Goal: Communication & Community: Answer question/provide support

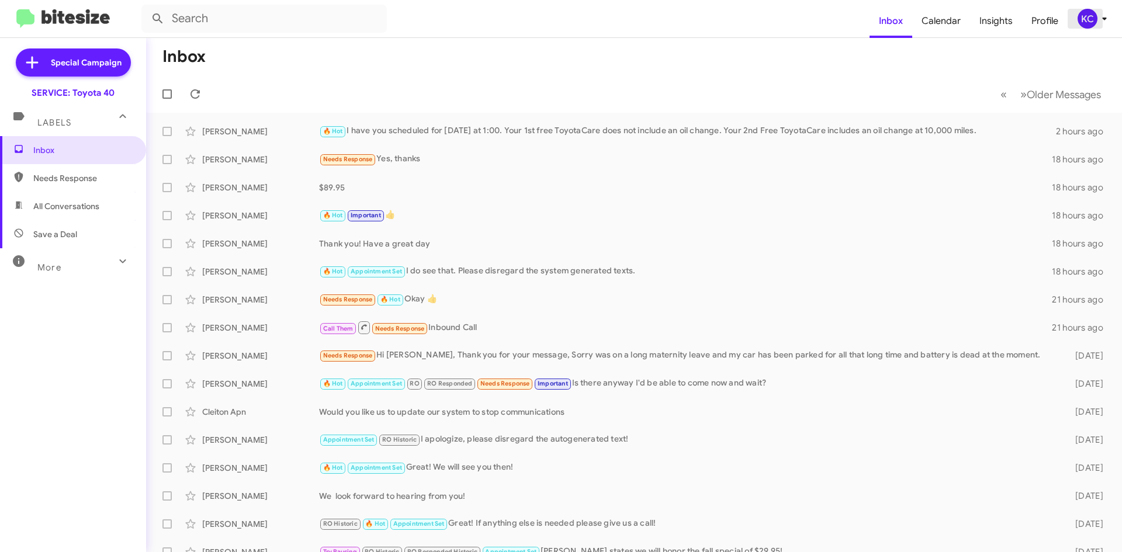
click at [1087, 17] on div "KC" at bounding box center [1087, 19] width 20 height 20
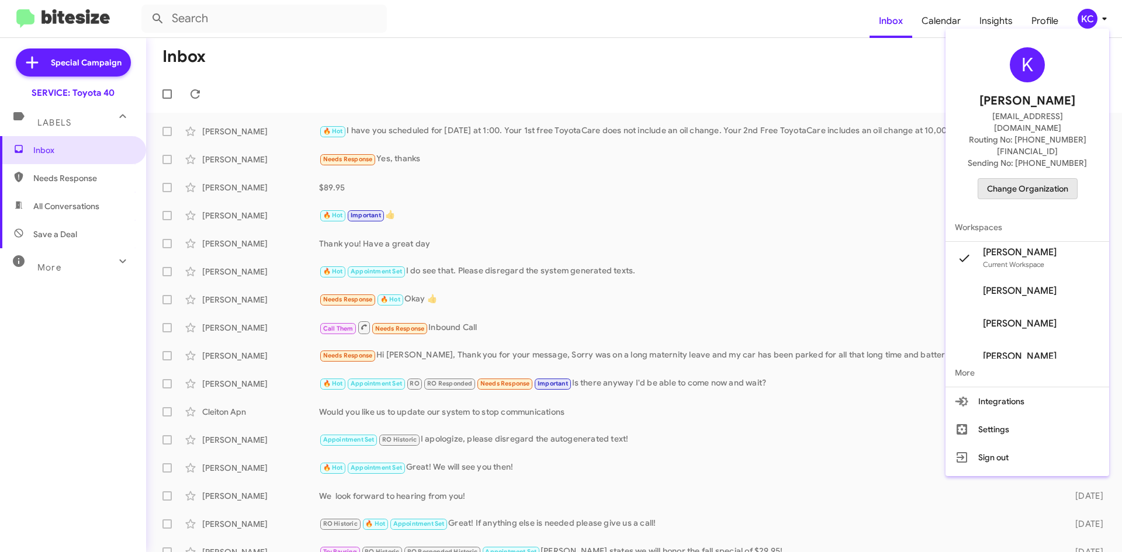
click at [1035, 179] on span "Change Organization" at bounding box center [1027, 189] width 81 height 20
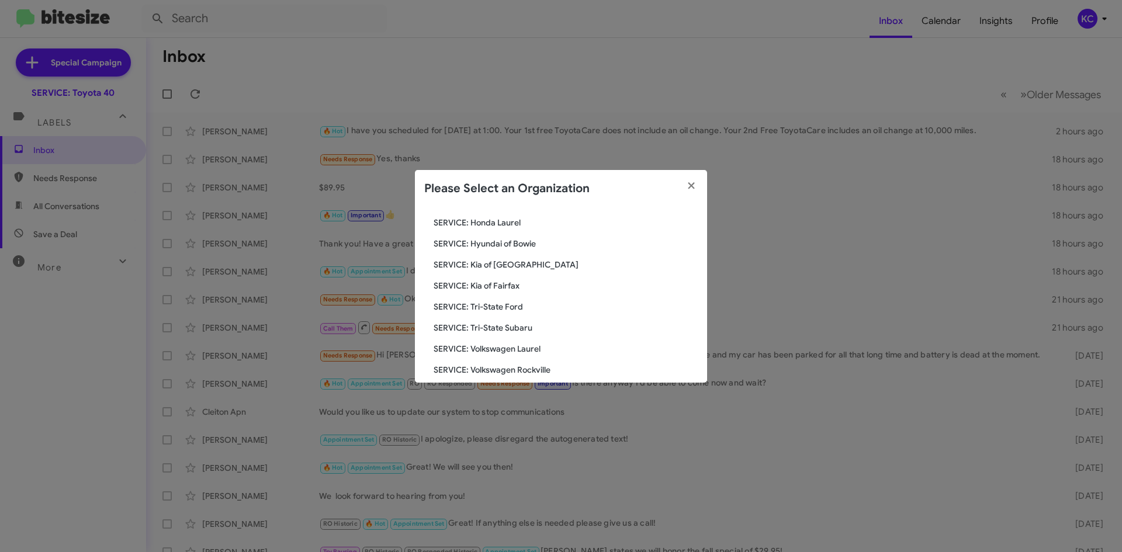
scroll to position [195, 0]
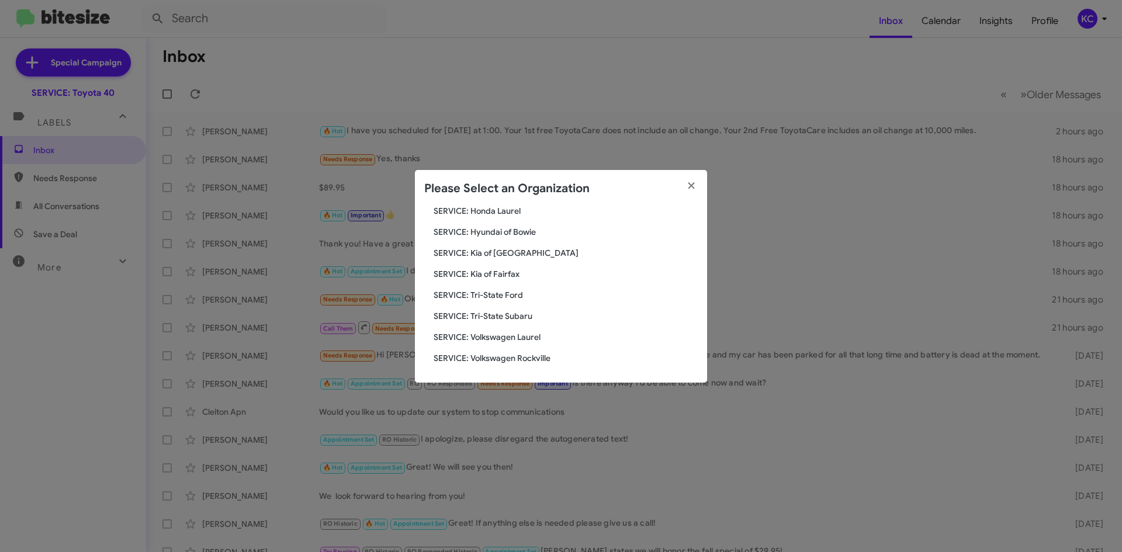
click at [500, 233] on span "SERVICE: Hyundai of Bowie" at bounding box center [566, 232] width 264 height 12
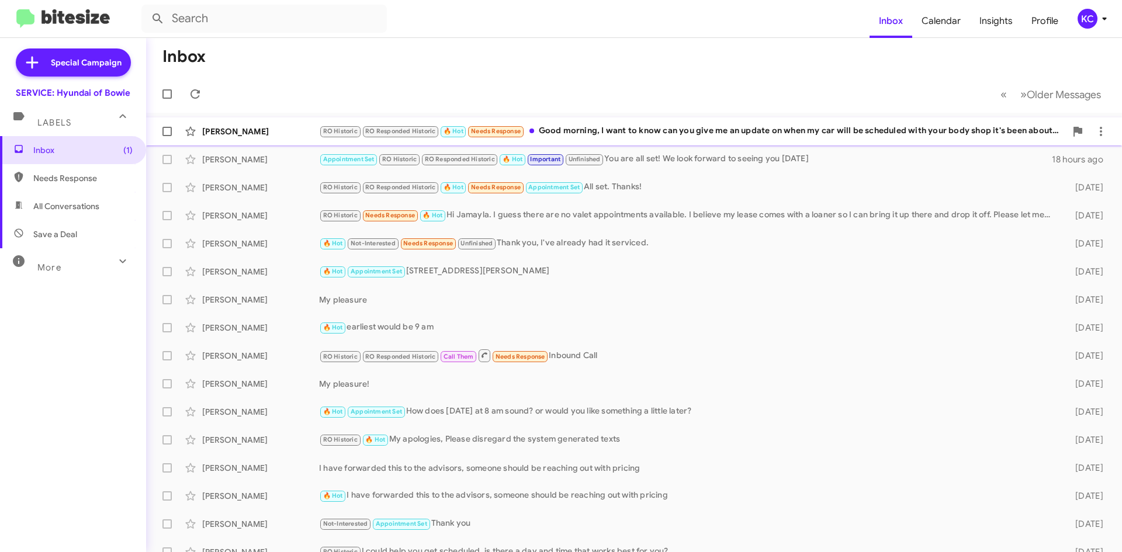
click at [704, 124] on div "[PERSON_NAME] RO Historic RO Responded Historic 🔥 Hot Needs Response Good morni…" at bounding box center [633, 131] width 957 height 23
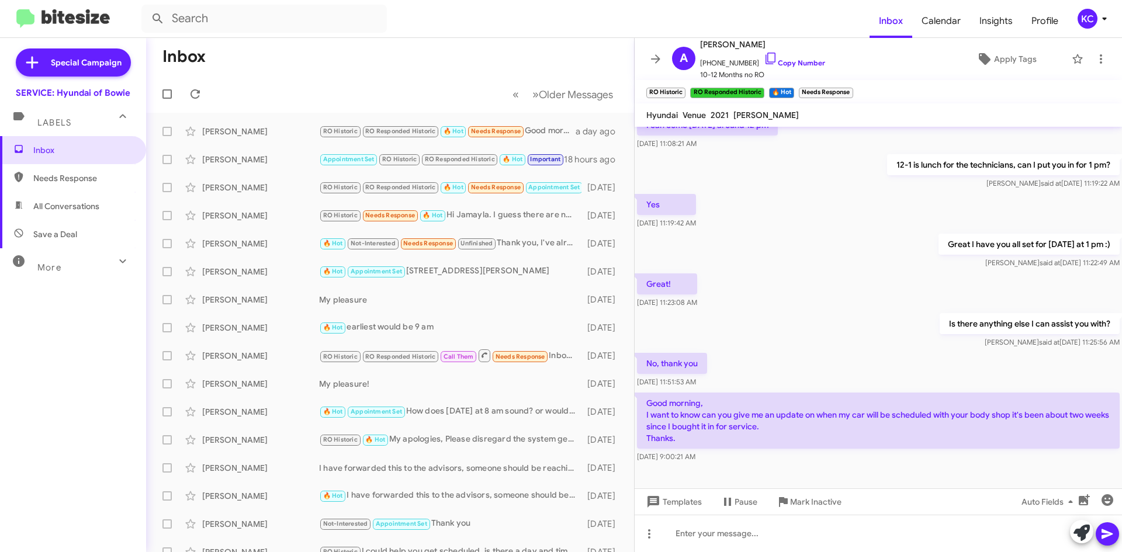
scroll to position [290, 0]
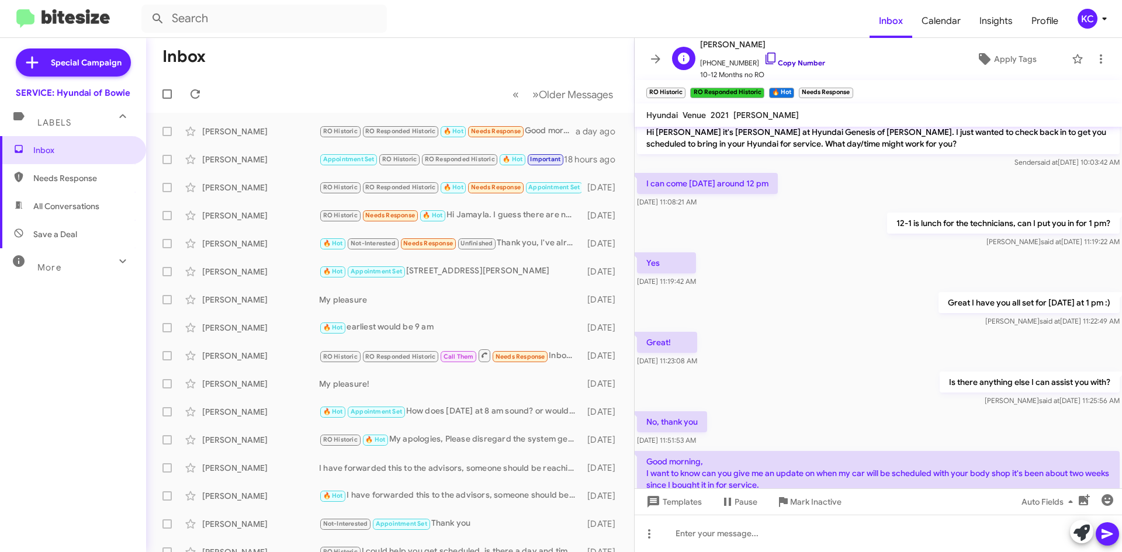
click at [764, 59] on icon at bounding box center [771, 58] width 14 height 14
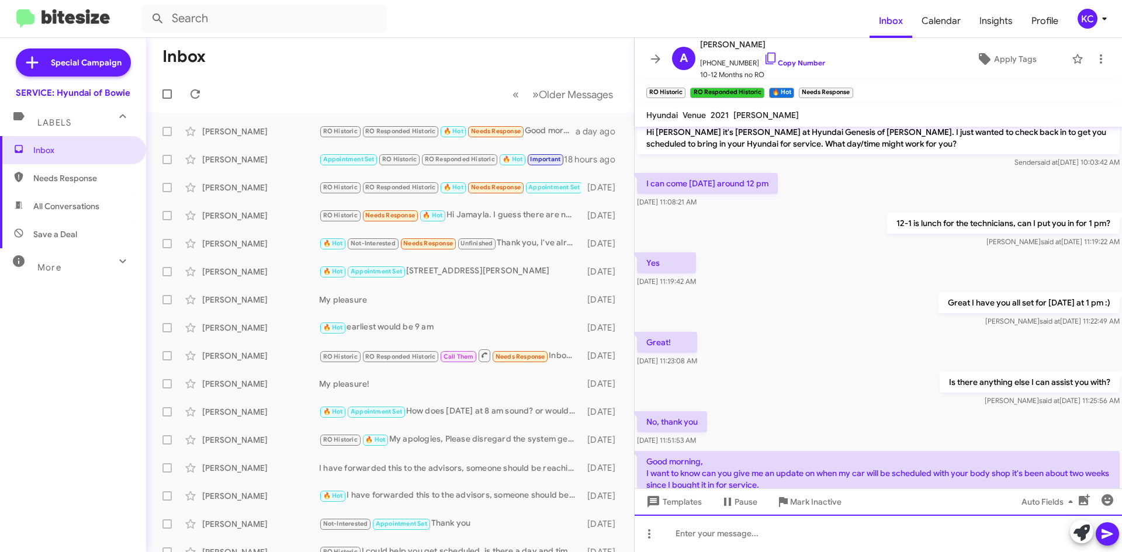
click at [734, 527] on div at bounding box center [877, 533] width 487 height 37
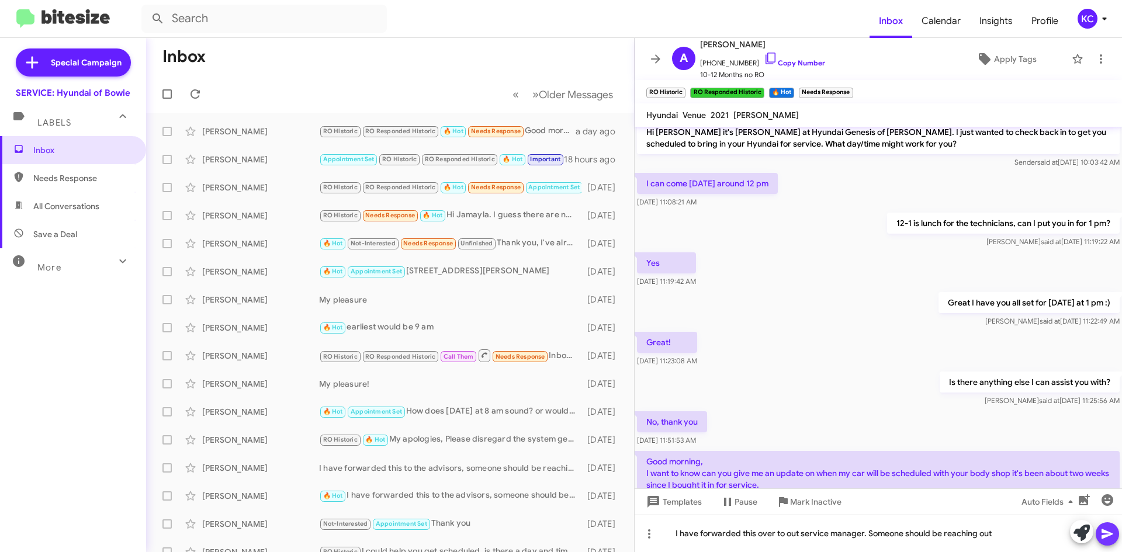
click at [1108, 527] on icon at bounding box center [1107, 534] width 14 height 14
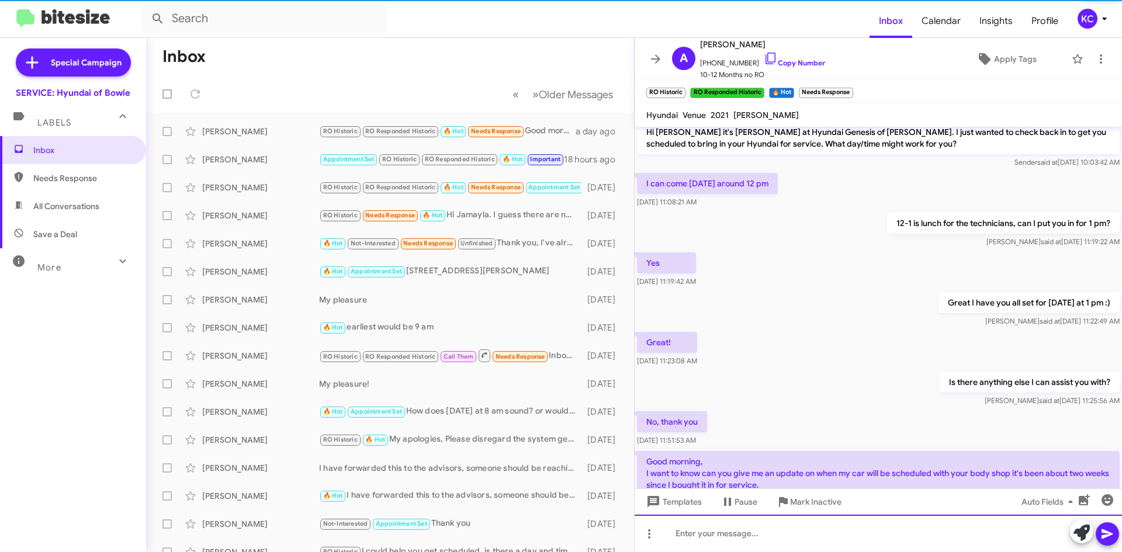
scroll to position [0, 0]
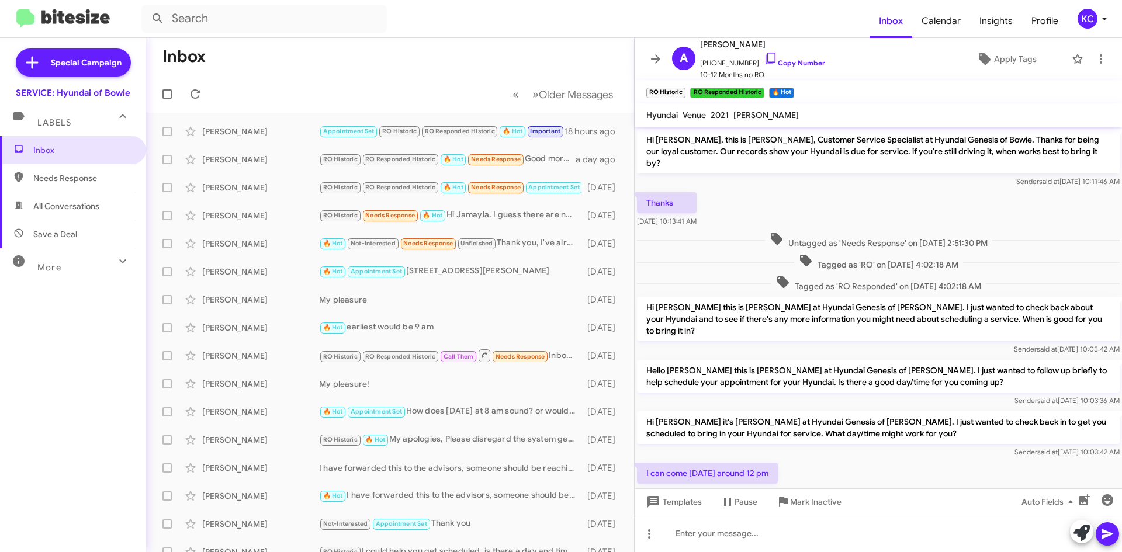
click at [1083, 21] on div "KC" at bounding box center [1087, 19] width 20 height 20
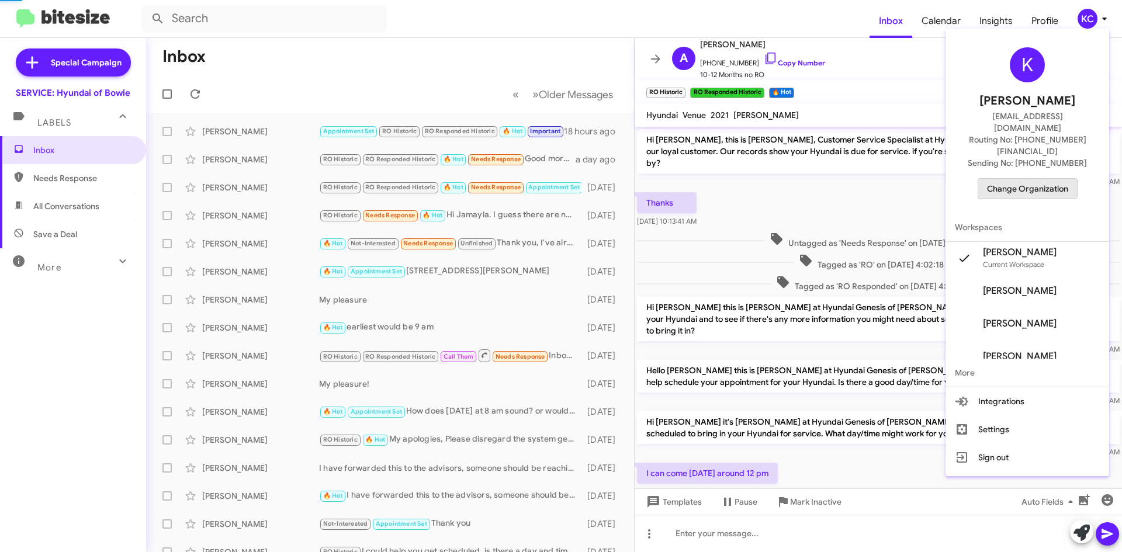
click at [1028, 179] on span "Change Organization" at bounding box center [1027, 189] width 81 height 20
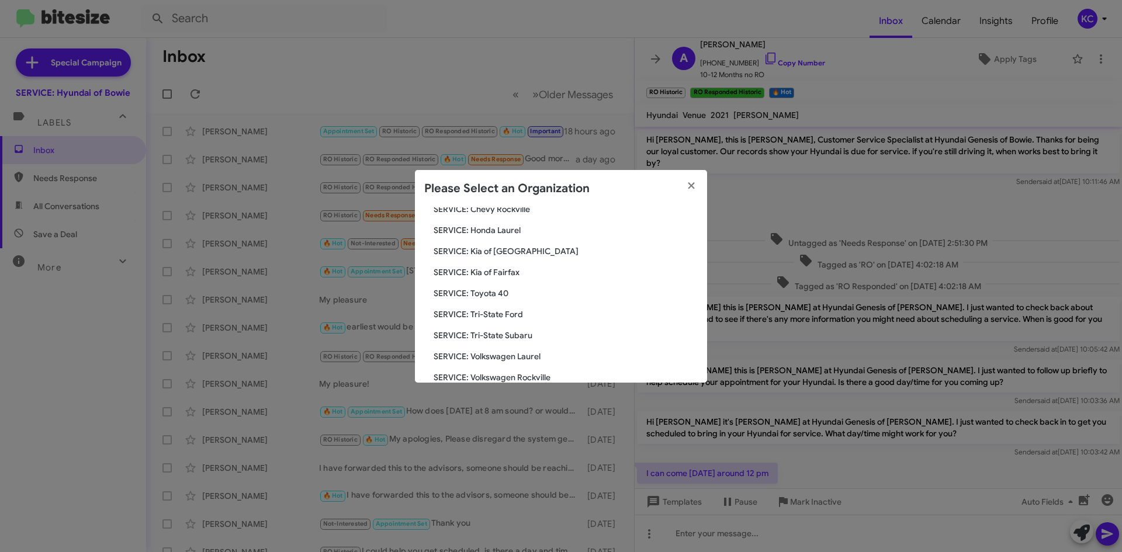
scroll to position [195, 0]
click at [501, 253] on span "SERVICE: Kia of Fairfax" at bounding box center [566, 253] width 264 height 12
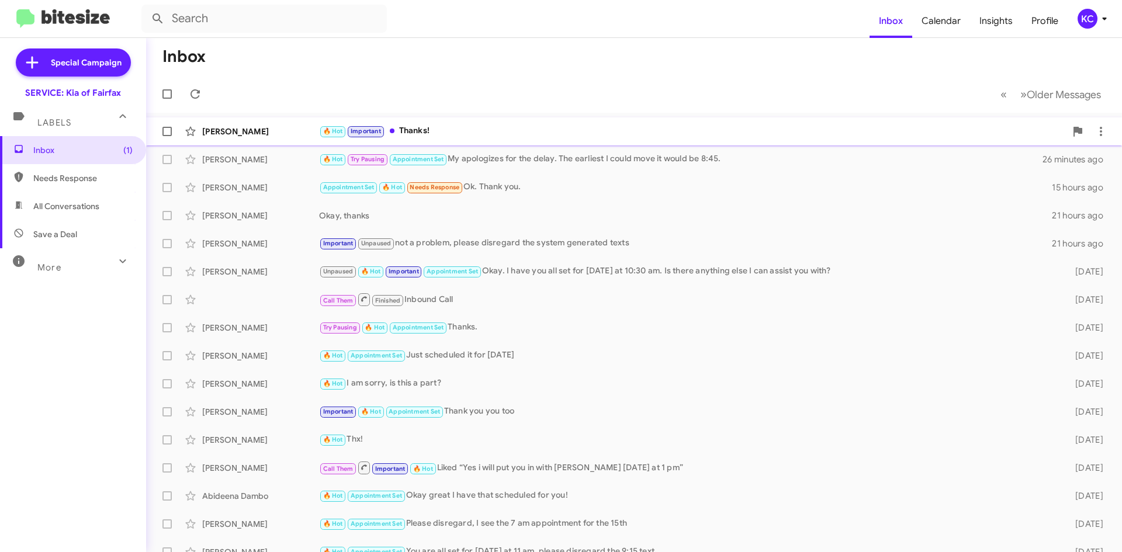
click at [442, 126] on div "🔥 Hot Important Thanks!" at bounding box center [692, 130] width 747 height 13
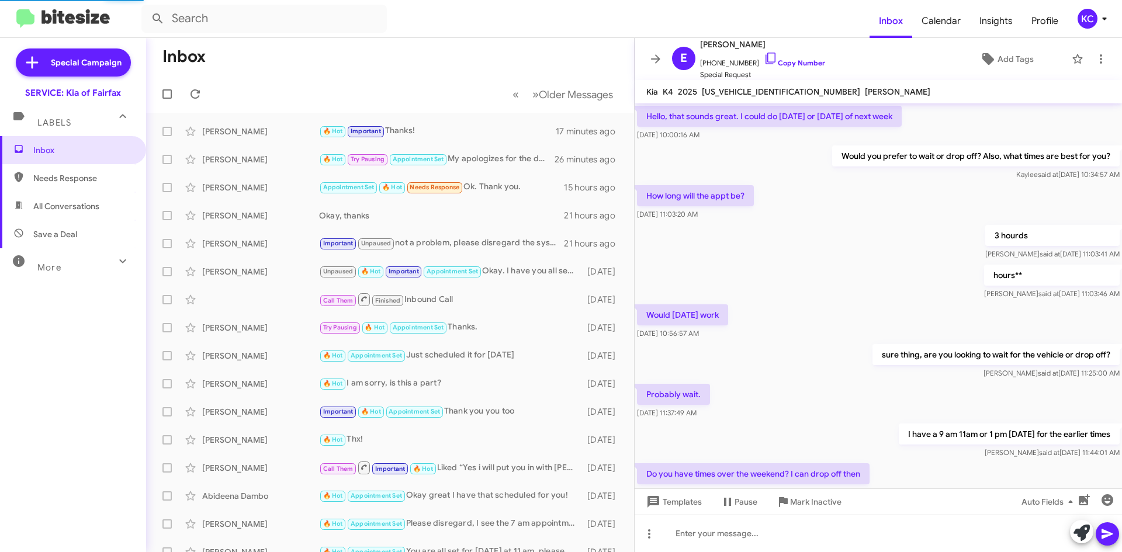
scroll to position [468, 0]
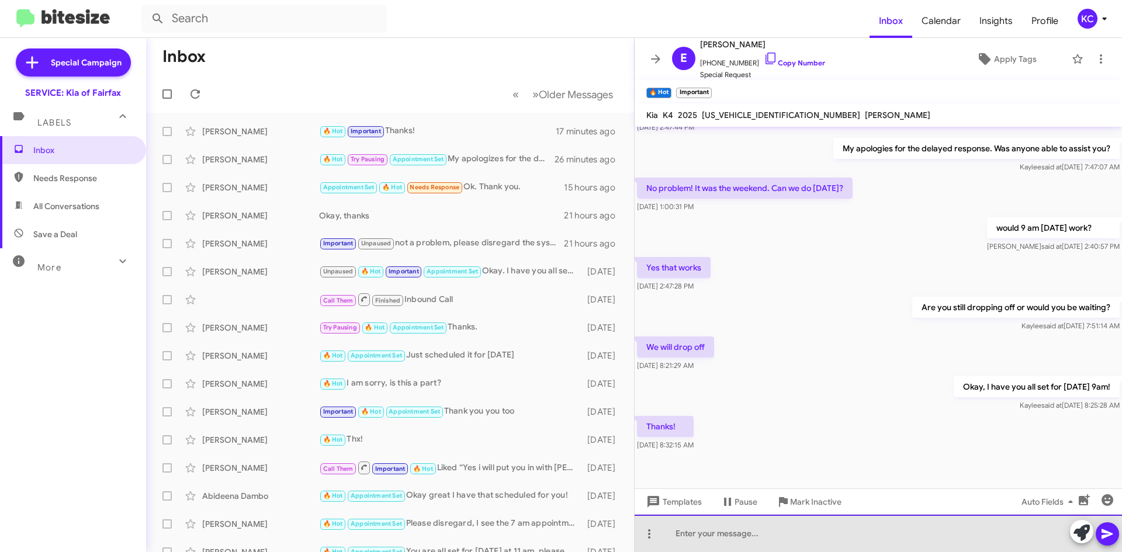
click at [761, 526] on div at bounding box center [877, 533] width 487 height 37
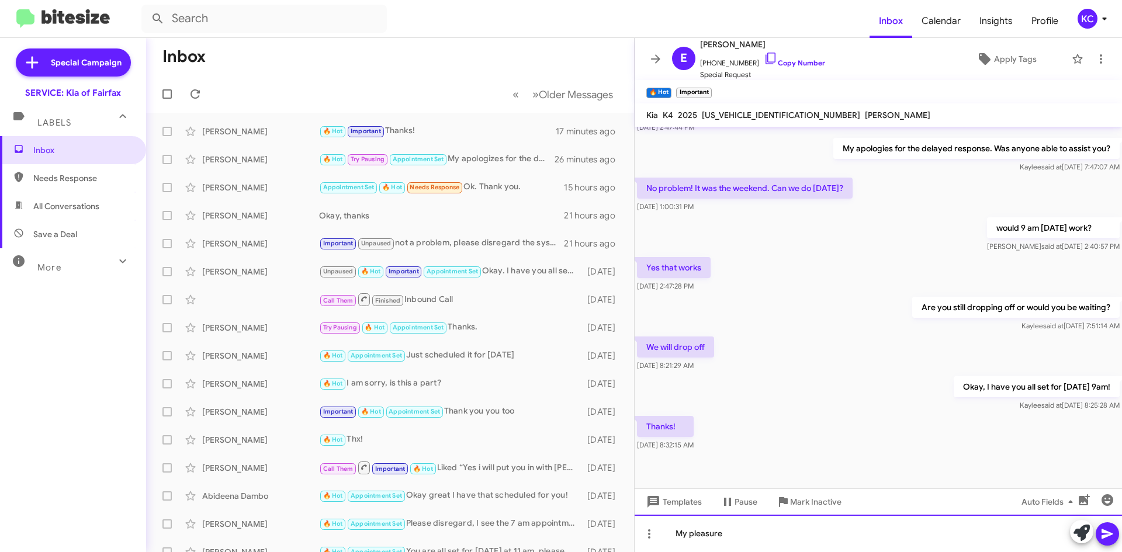
drag, startPoint x: 1121, startPoint y: 541, endPoint x: 1115, endPoint y: 539, distance: 6.3
click at [1119, 541] on div "My pleasure" at bounding box center [877, 533] width 487 height 37
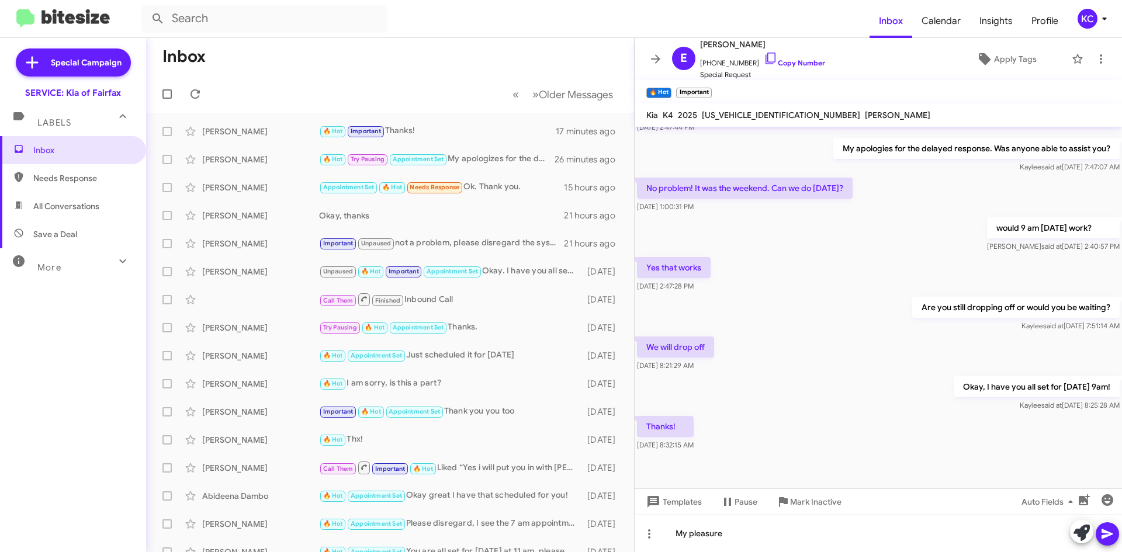
click at [1111, 536] on icon at bounding box center [1107, 534] width 14 height 14
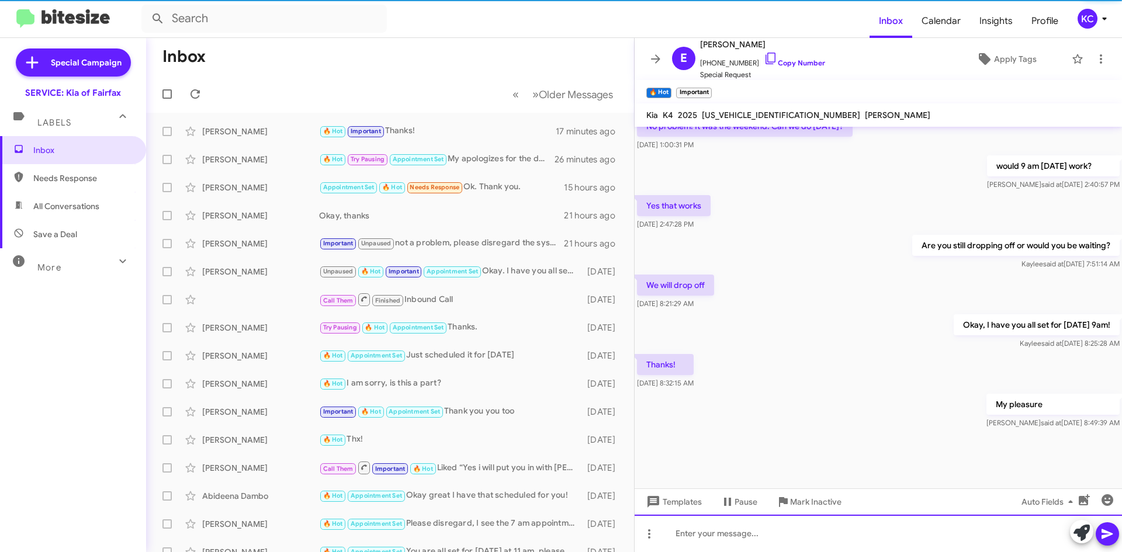
scroll to position [0, 0]
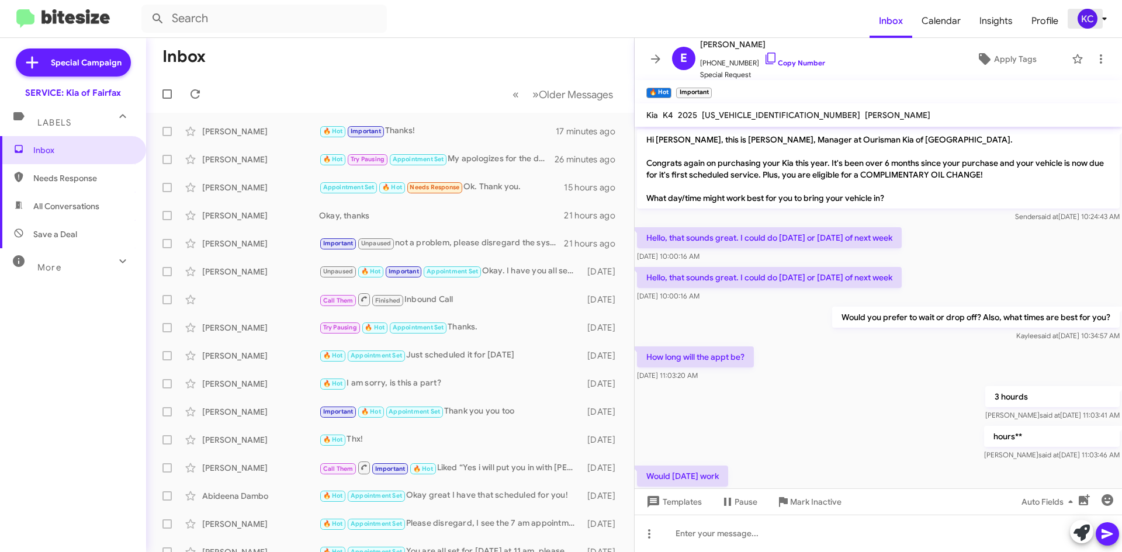
click at [1084, 16] on div "KC" at bounding box center [1087, 19] width 20 height 20
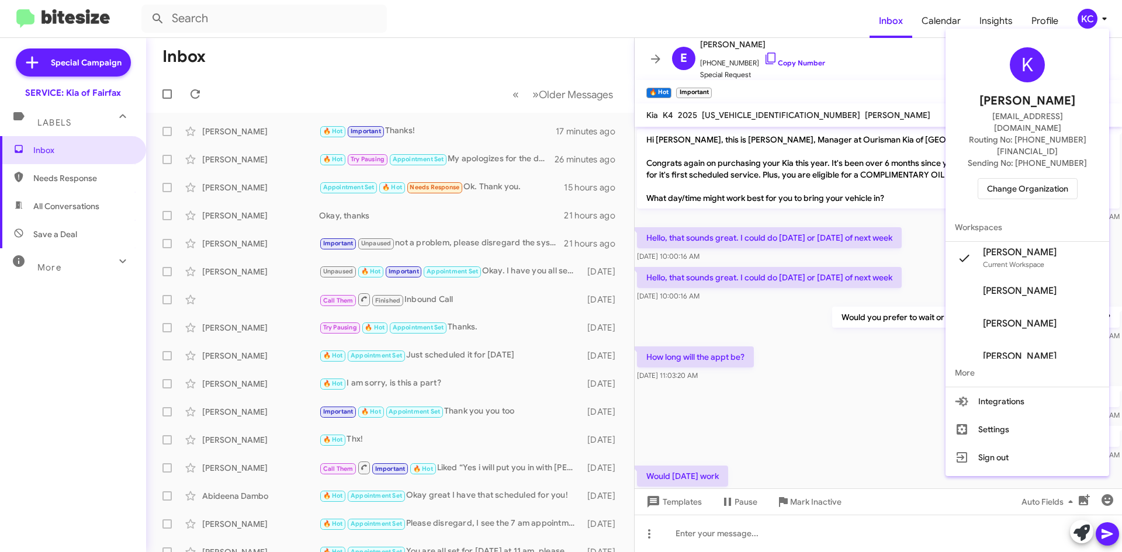
click at [1035, 179] on span "Change Organization" at bounding box center [1027, 189] width 81 height 20
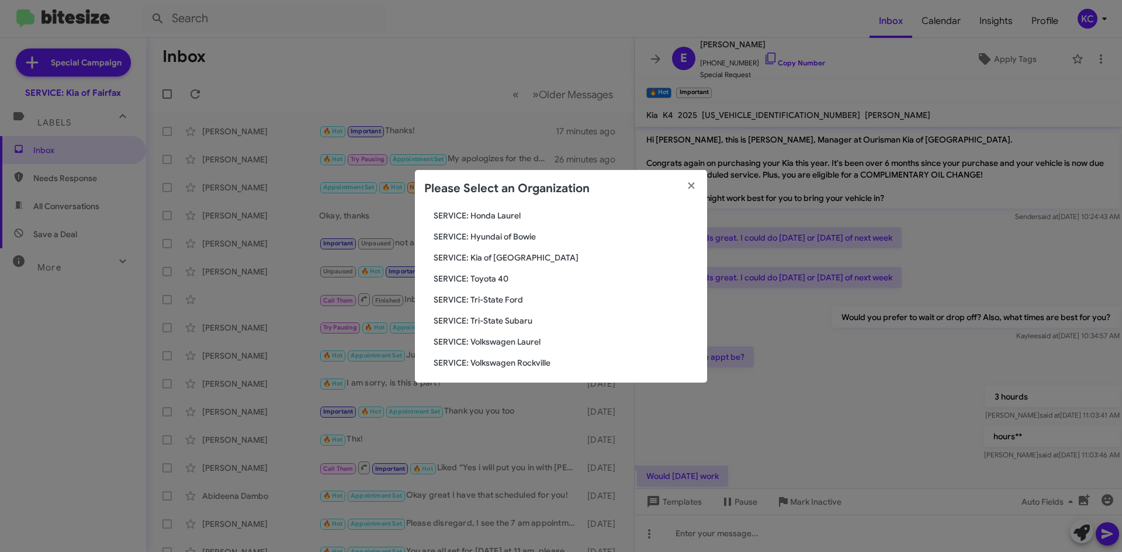
scroll to position [195, 0]
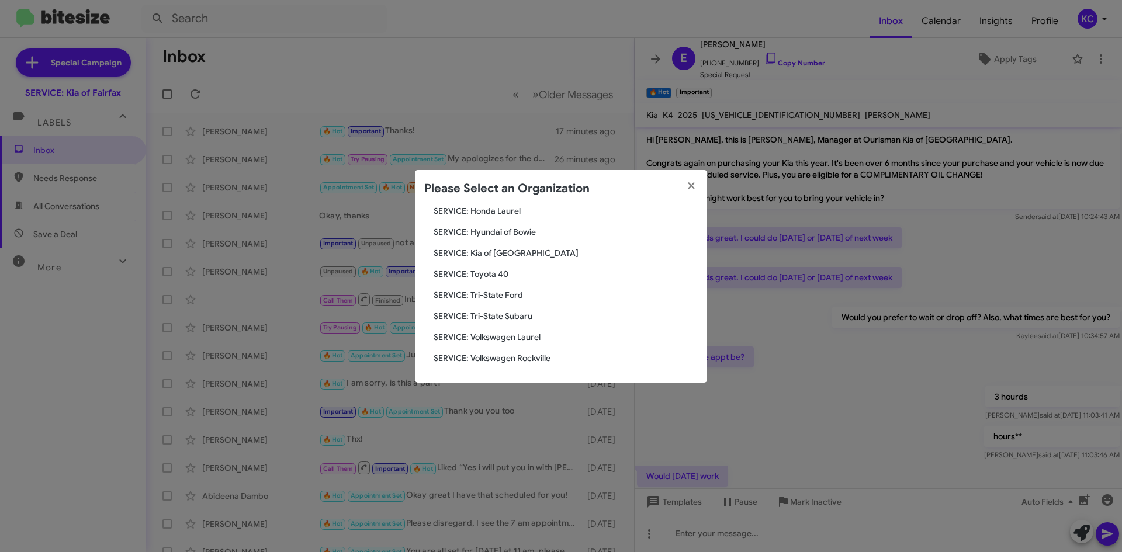
click at [491, 297] on span "SERVICE: Tri-State Ford" at bounding box center [566, 295] width 264 height 12
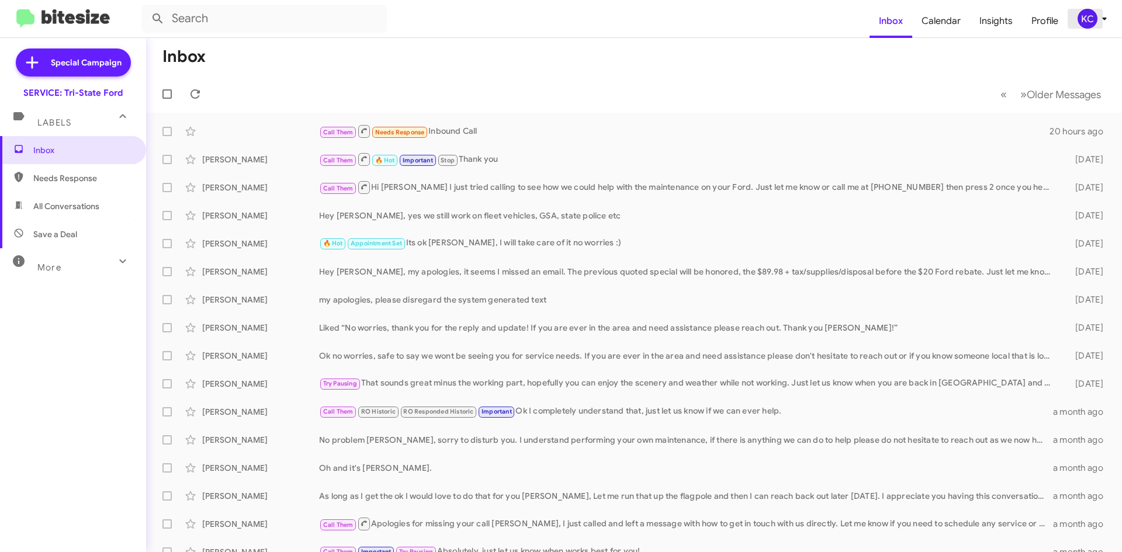
click at [1091, 15] on div "KC" at bounding box center [1087, 19] width 20 height 20
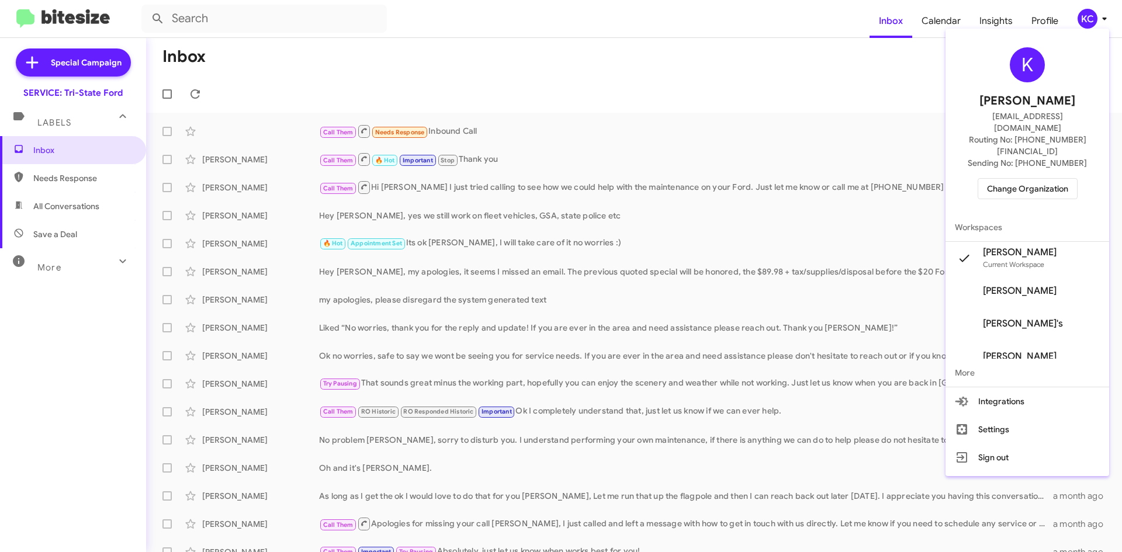
click at [998, 179] on span "Change Organization" at bounding box center [1027, 189] width 81 height 20
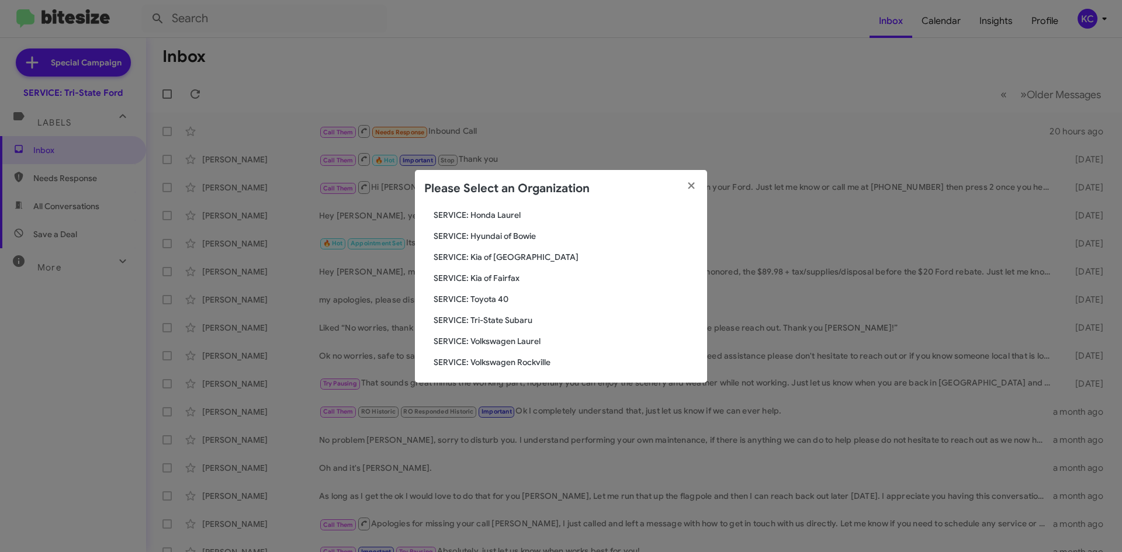
scroll to position [195, 0]
click at [526, 316] on span "SERVICE: Tri-State Subaru" at bounding box center [566, 316] width 264 height 12
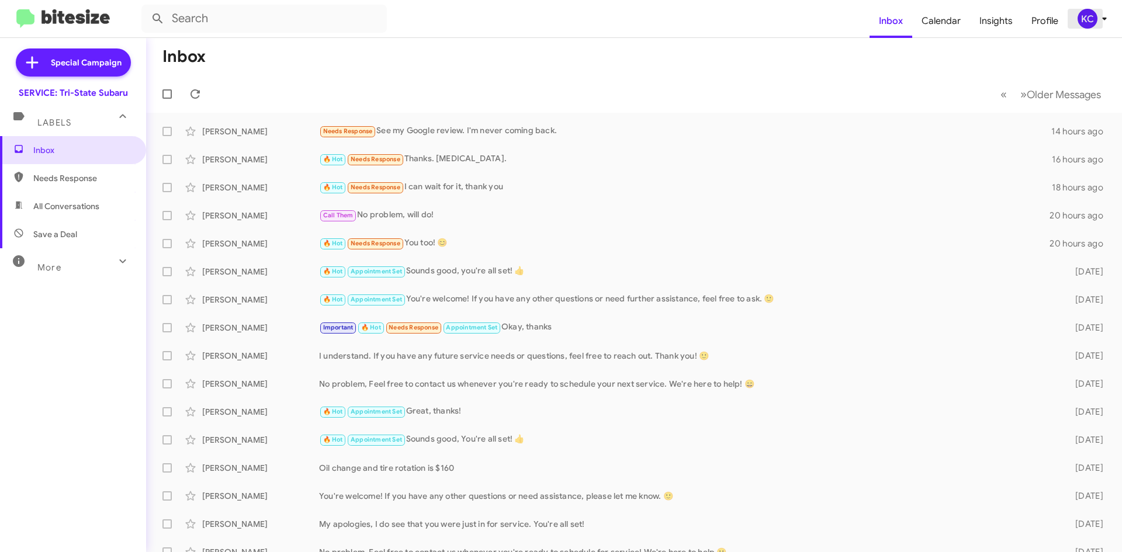
click at [1095, 26] on span "KC" at bounding box center [1094, 19] width 35 height 20
